Goal: Check status: Check status

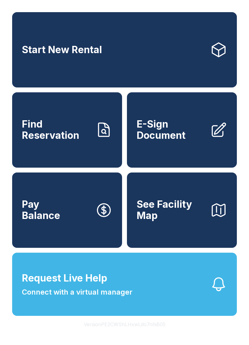
click at [111, 297] on span "Connect with a virtual manager" at bounding box center [77, 292] width 110 height 11
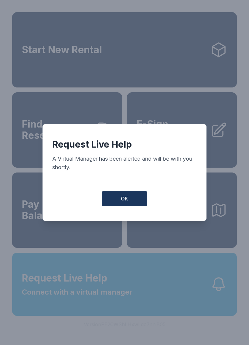
click at [122, 200] on span "OK" at bounding box center [124, 198] width 7 height 7
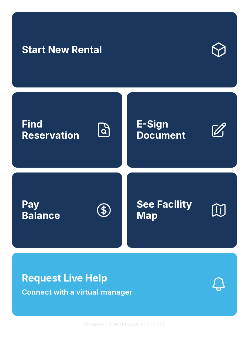
click at [221, 293] on icon "button" at bounding box center [218, 284] width 17 height 17
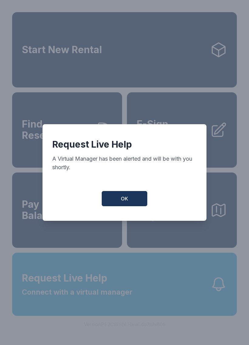
click at [126, 198] on span "OK" at bounding box center [124, 198] width 7 height 7
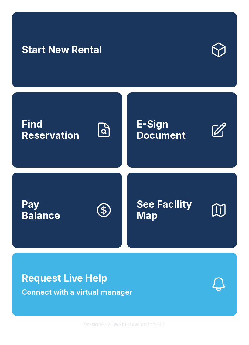
click at [159, 218] on span "See Facility Map" at bounding box center [171, 210] width 69 height 22
click at [219, 293] on icon "button" at bounding box center [218, 284] width 17 height 17
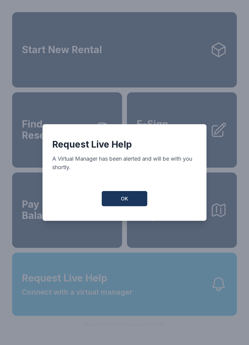
click at [123, 198] on span "OK" at bounding box center [124, 198] width 7 height 7
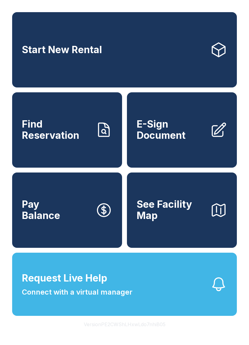
click at [83, 141] on span "Find Reservation" at bounding box center [56, 130] width 69 height 22
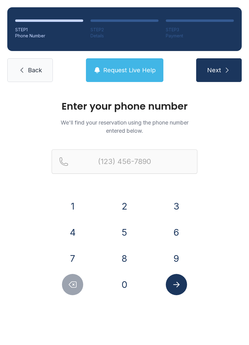
click at [175, 205] on button "3" at bounding box center [176, 205] width 21 height 21
click at [127, 229] on button "5" at bounding box center [124, 232] width 21 height 21
click at [124, 206] on button "2" at bounding box center [124, 205] width 21 height 21
click at [174, 204] on button "3" at bounding box center [176, 205] width 21 height 21
click at [127, 283] on button "0" at bounding box center [124, 284] width 21 height 21
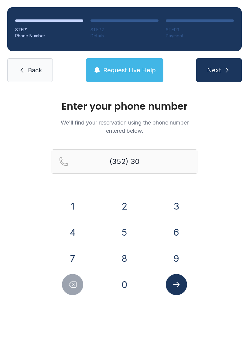
click at [175, 210] on button "3" at bounding box center [176, 205] width 21 height 21
click at [174, 208] on button "3" at bounding box center [176, 205] width 21 height 21
click at [75, 202] on button "1" at bounding box center [72, 205] width 21 height 21
click at [73, 229] on button "4" at bounding box center [72, 232] width 21 height 21
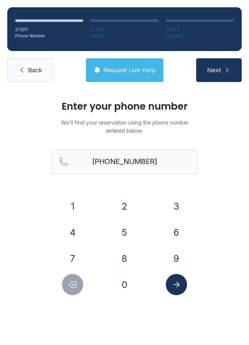
click at [172, 284] on icon "Submit lookup form" at bounding box center [176, 284] width 9 height 9
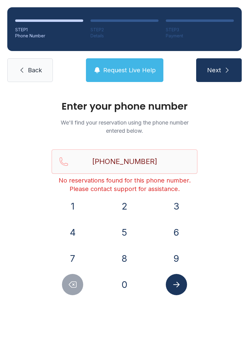
click at [73, 284] on icon "Delete number" at bounding box center [72, 285] width 7 height 6
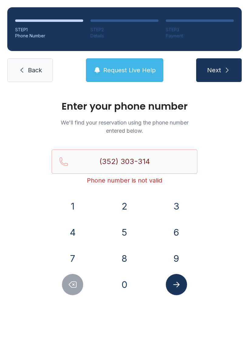
click at [76, 281] on icon "Delete number" at bounding box center [72, 284] width 9 height 9
type input "(352) 303-31"
click at [35, 72] on span "Back" at bounding box center [35, 70] width 14 height 8
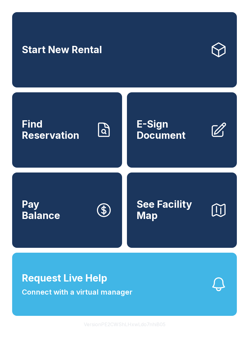
click at [217, 293] on icon "button" at bounding box center [218, 284] width 17 height 17
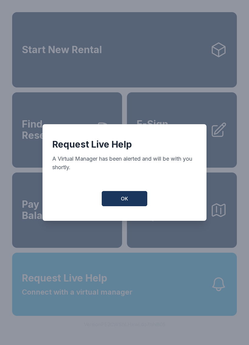
click at [122, 198] on span "OK" at bounding box center [124, 198] width 7 height 7
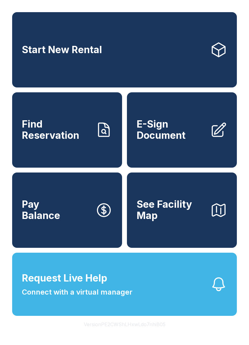
click at [225, 291] on icon "button" at bounding box center [218, 284] width 17 height 17
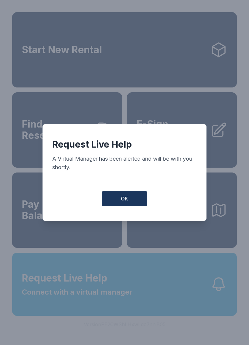
click at [125, 198] on span "OK" at bounding box center [124, 198] width 7 height 7
